Goal: Information Seeking & Learning: Learn about a topic

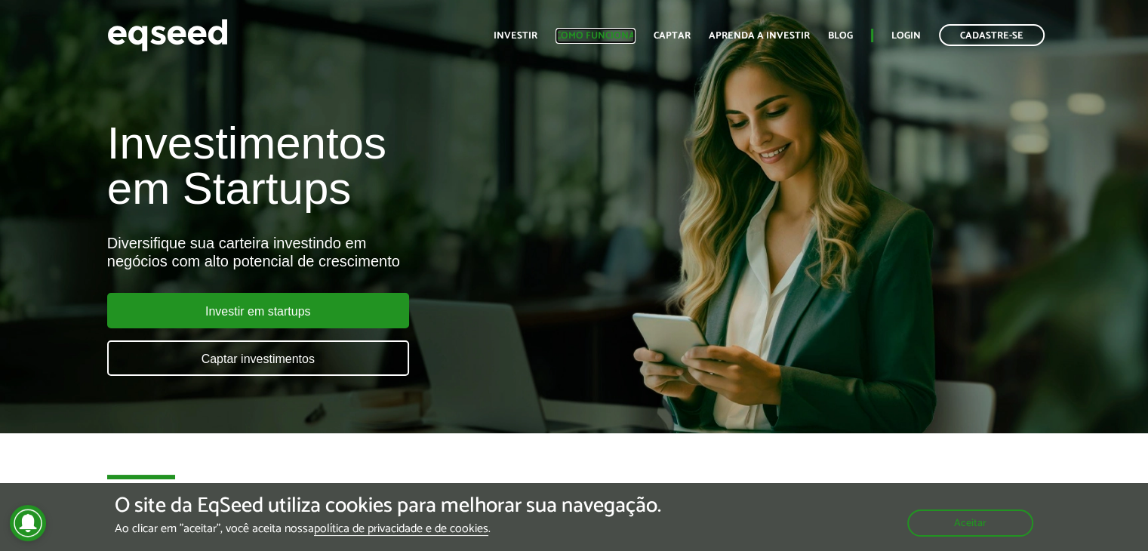
click at [580, 36] on link "Como funciona" at bounding box center [595, 36] width 80 height 10
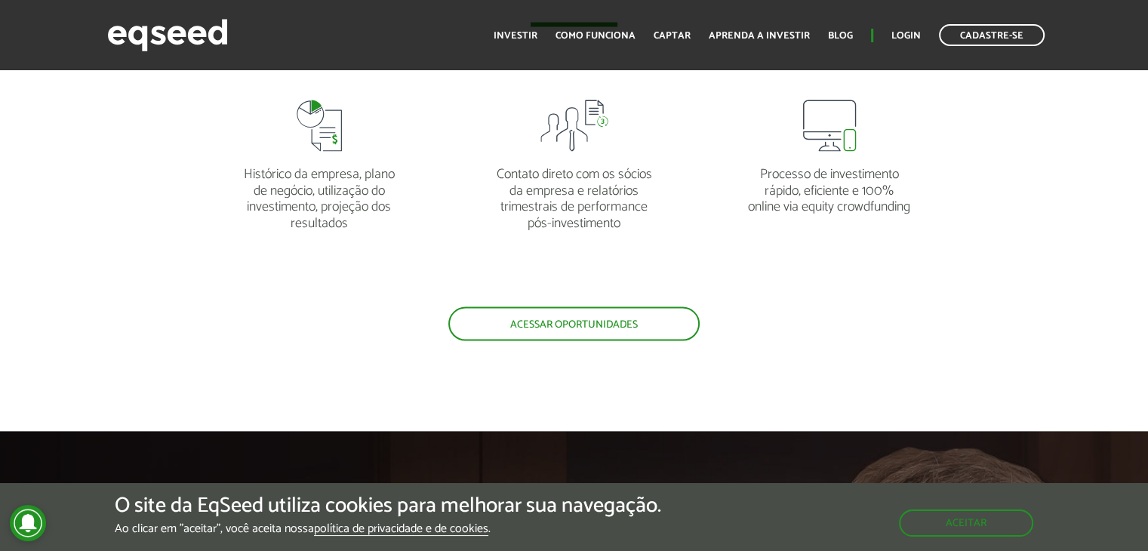
scroll to position [3047, 0]
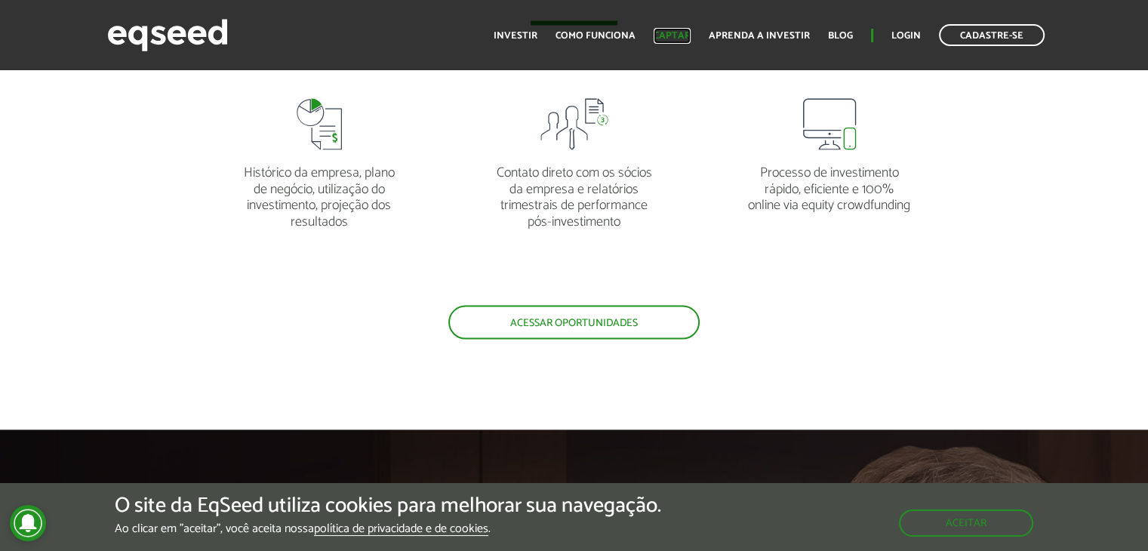
click at [672, 32] on link "Captar" at bounding box center [671, 36] width 37 height 10
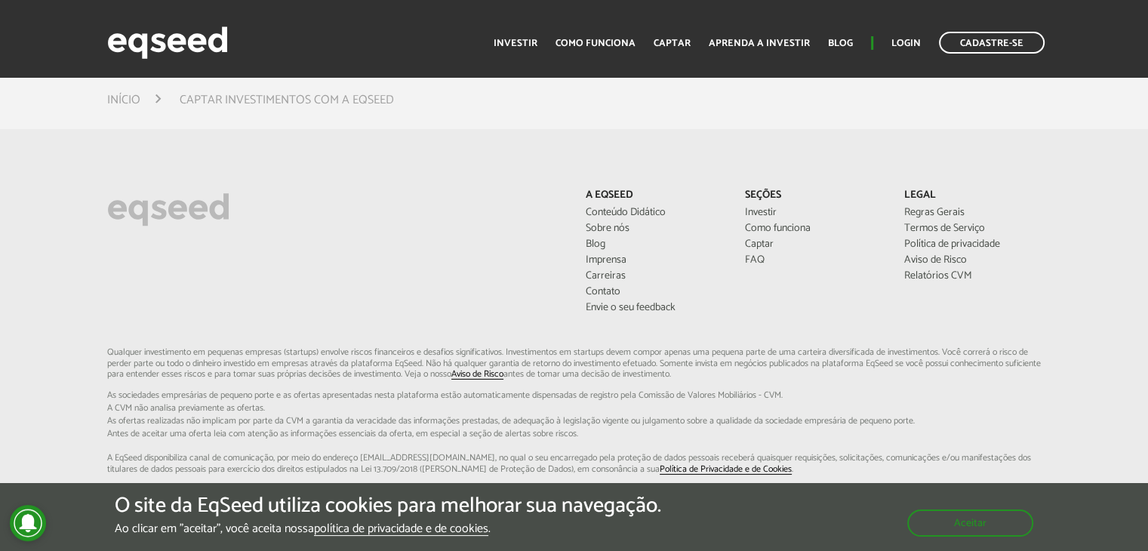
scroll to position [4532, 0]
click at [657, 206] on link "Conteúdo Didático" at bounding box center [654, 211] width 137 height 11
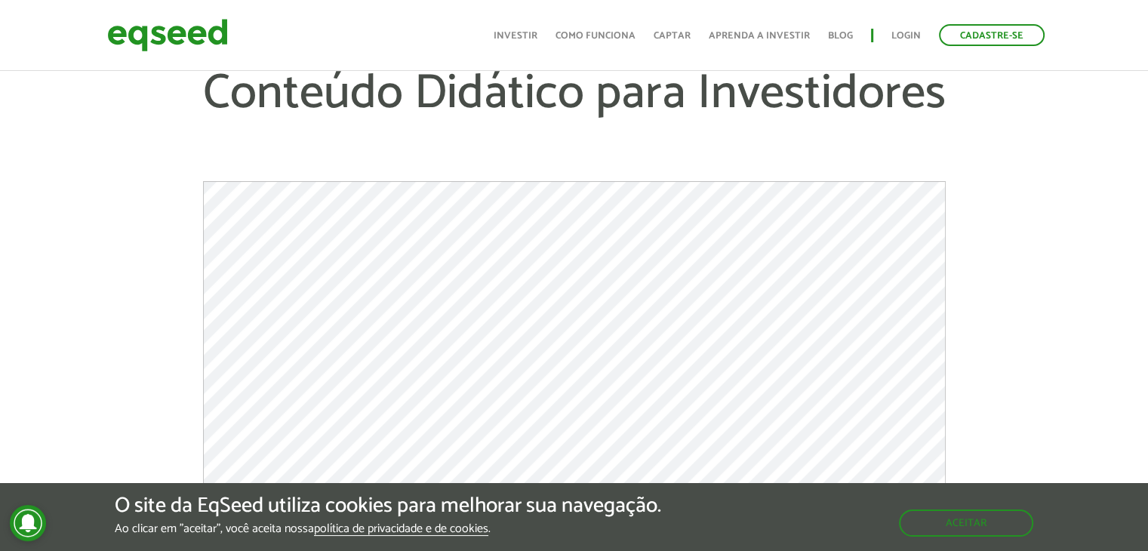
scroll to position [208, 0]
